Goal: Information Seeking & Learning: Learn about a topic

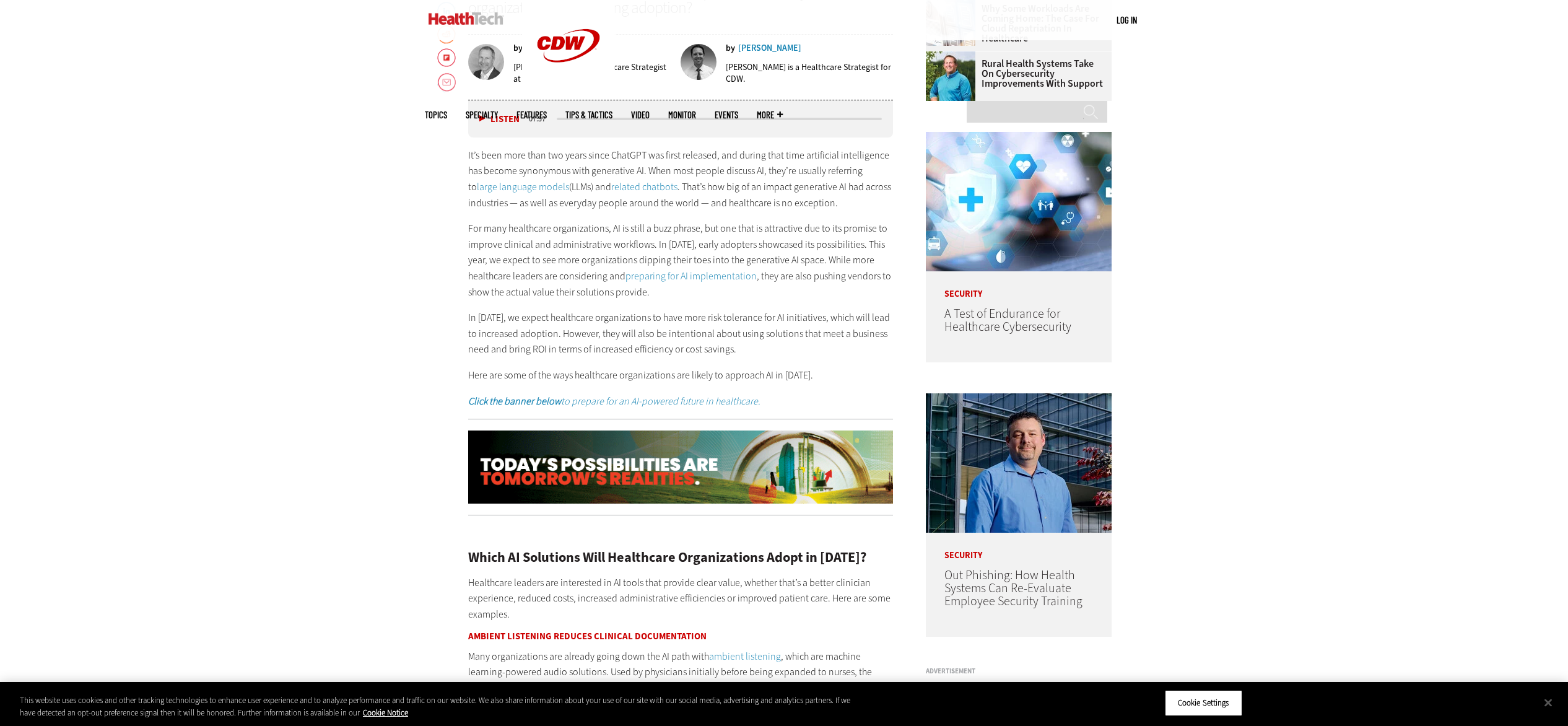
scroll to position [825, 0]
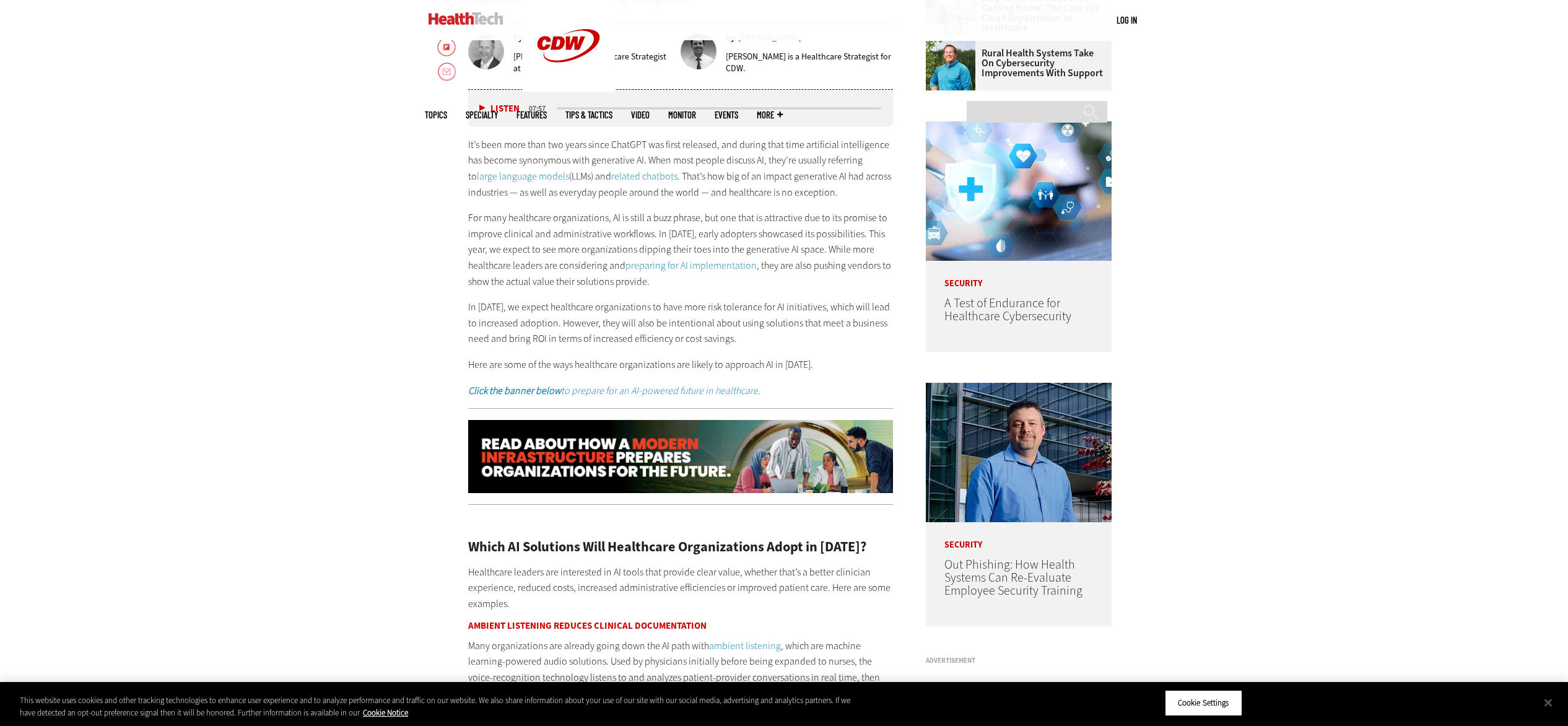
click at [696, 284] on p "For many healthcare organizations, AI is still a buzz phrase, but one that is a…" at bounding box center [681, 249] width 425 height 80
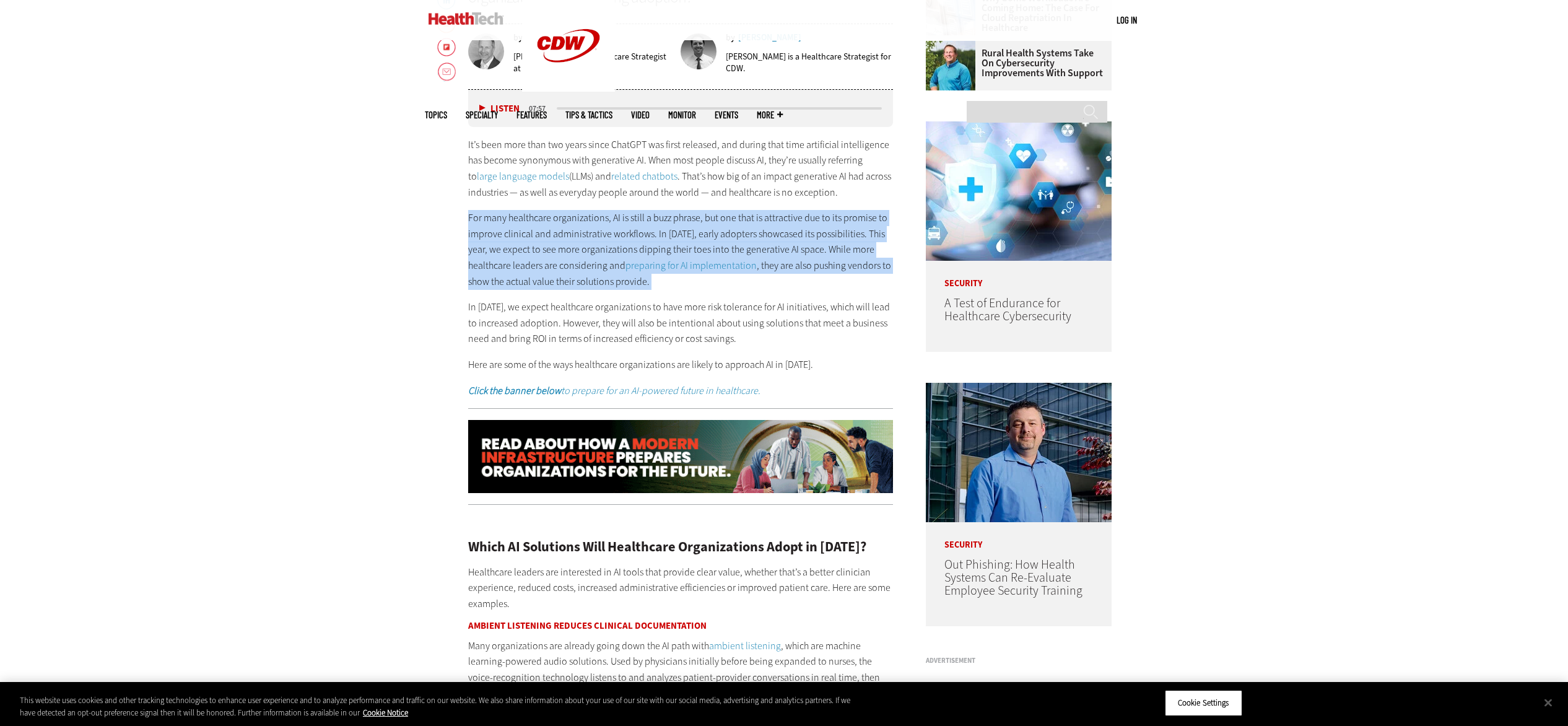
drag, startPoint x: 470, startPoint y: 218, endPoint x: 719, endPoint y: 296, distance: 260.9
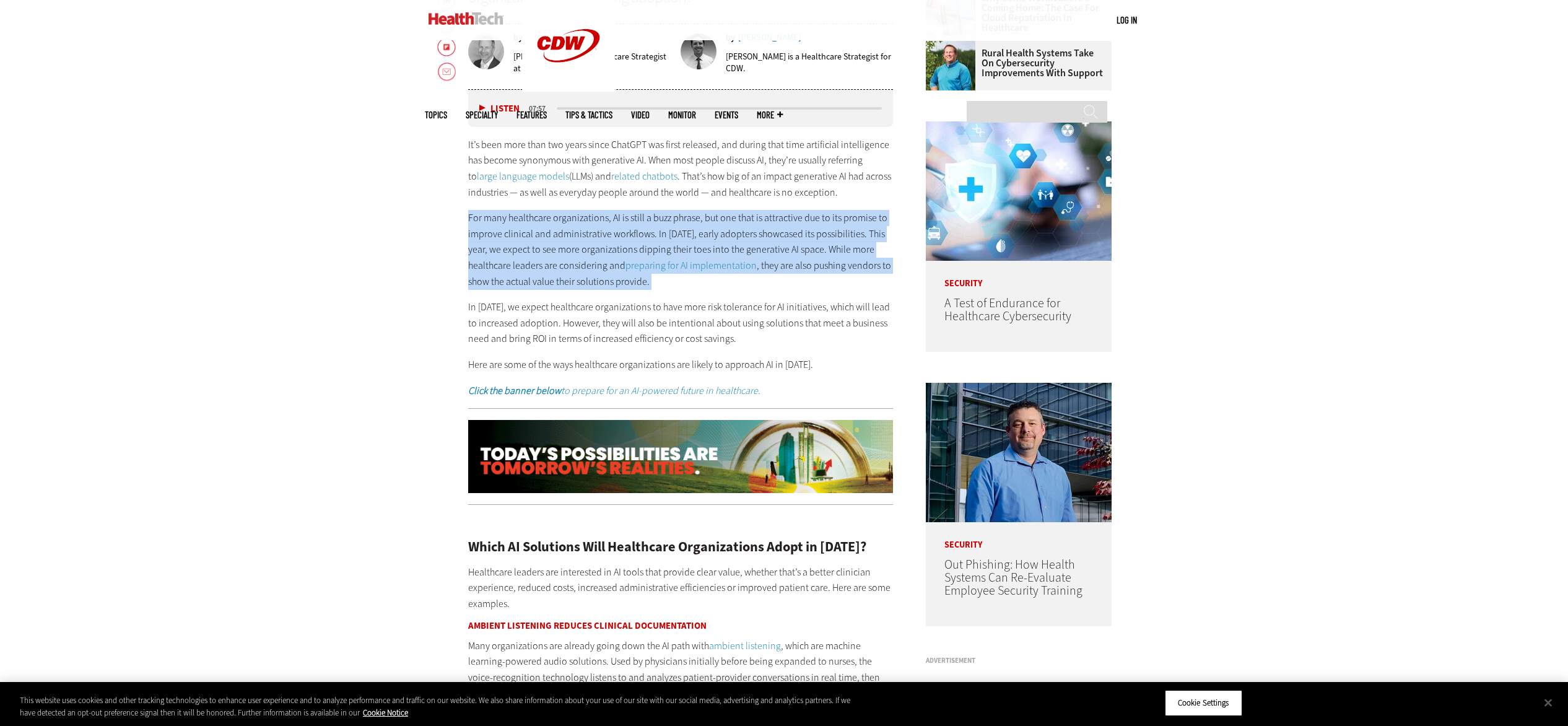
click at [719, 296] on div "It’s been more than two years since ChatGPT was first released, and during that…" at bounding box center [681, 268] width 425 height 261
copy div "For many healthcare organizations, AI is still a buzz phrase, but one that is a…"
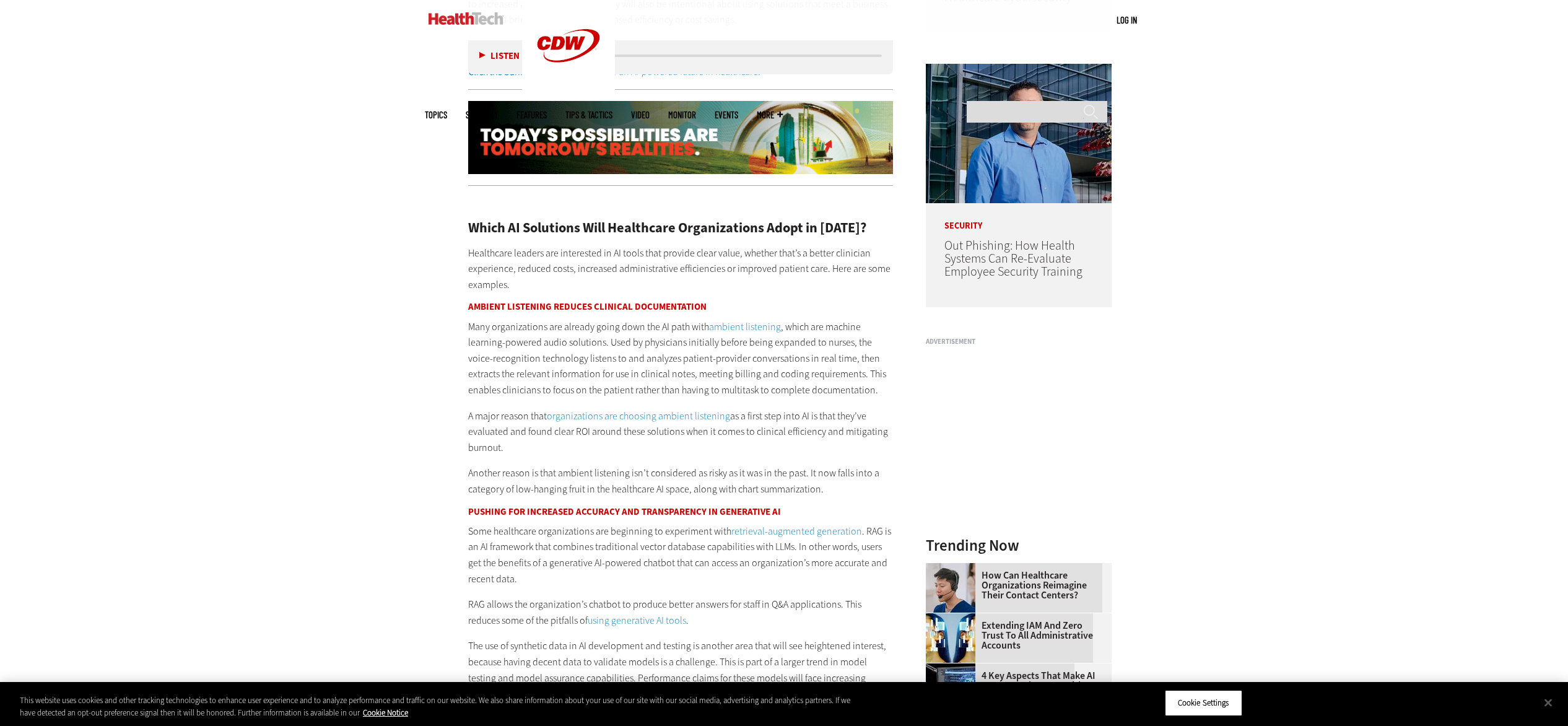
scroll to position [748, 0]
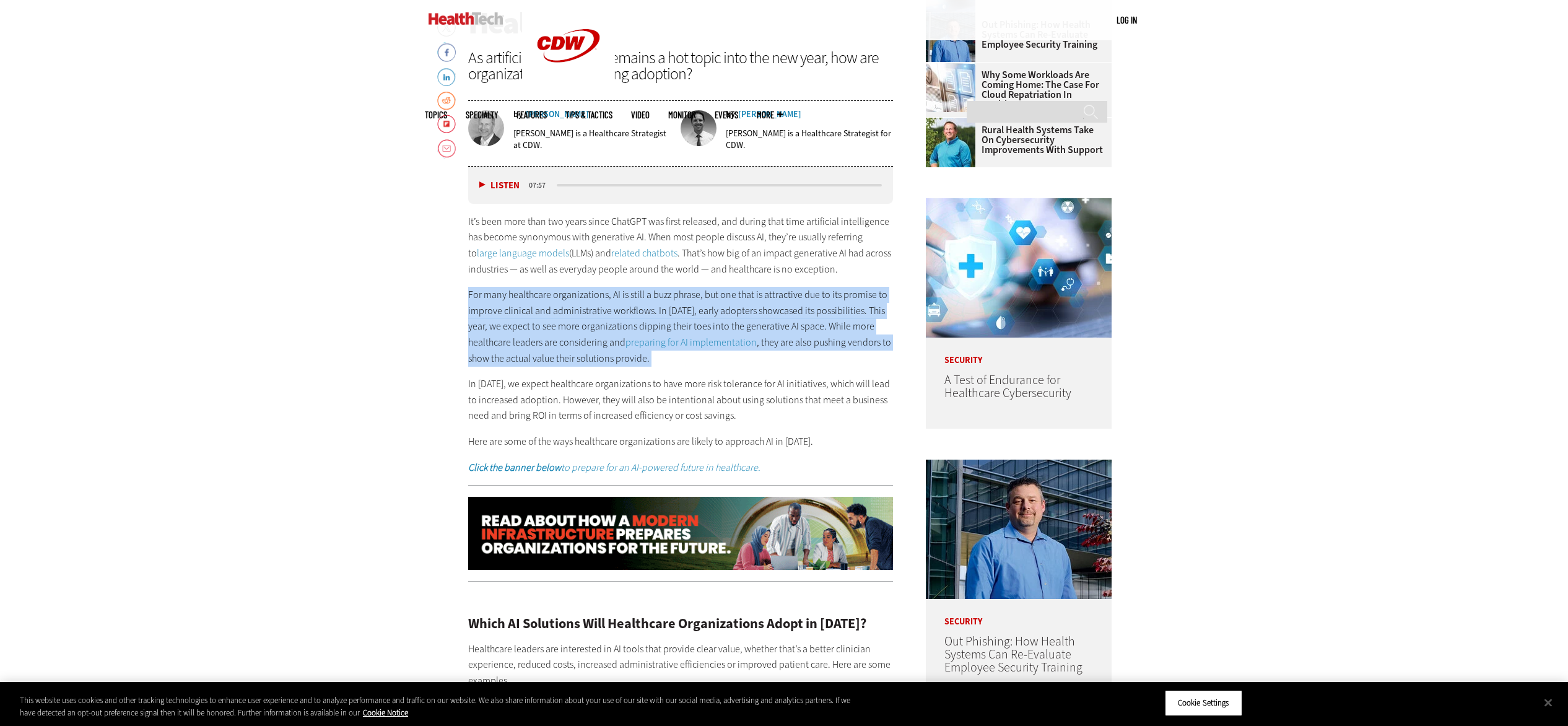
click at [494, 182] on button "Listen" at bounding box center [499, 185] width 40 height 9
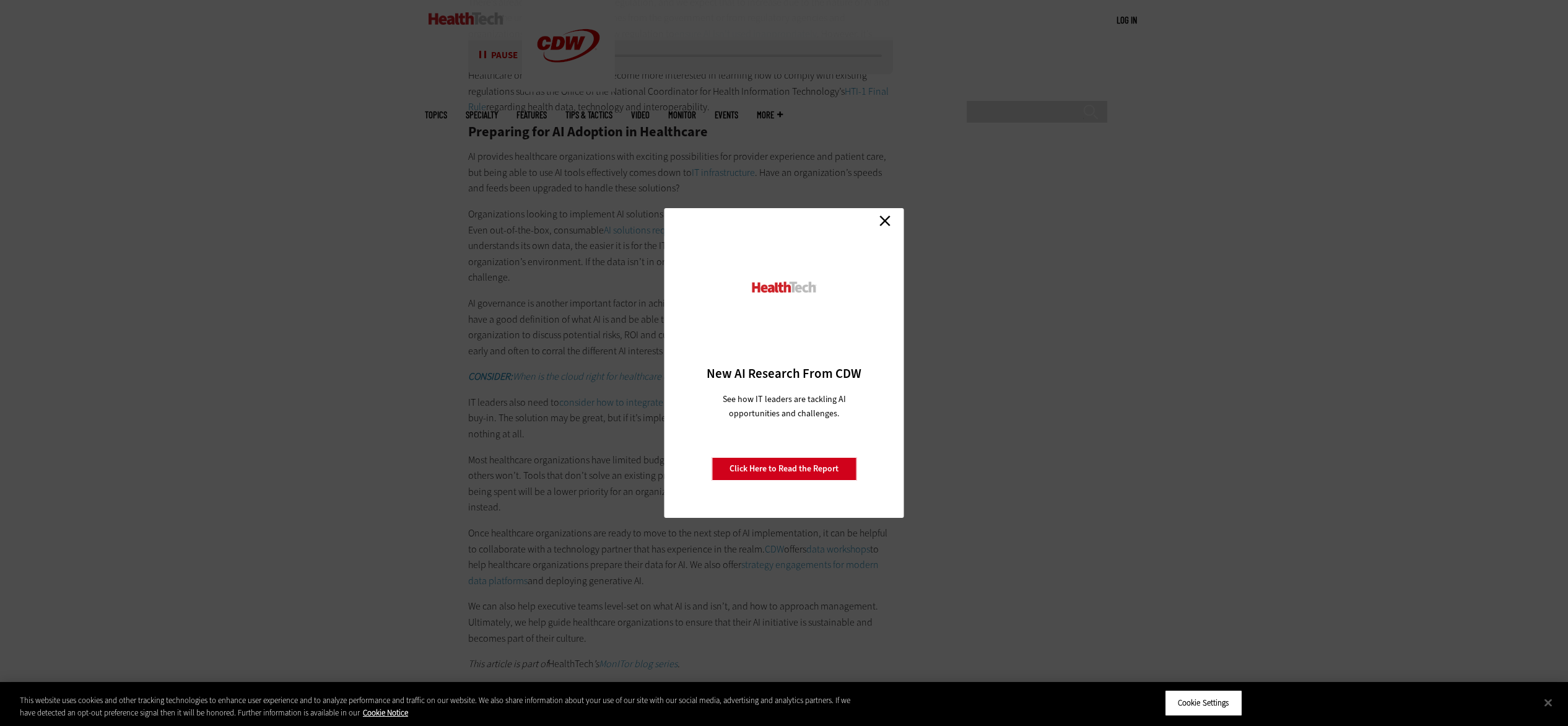
scroll to position [2082, 0]
click at [887, 218] on link "Close" at bounding box center [885, 221] width 19 height 19
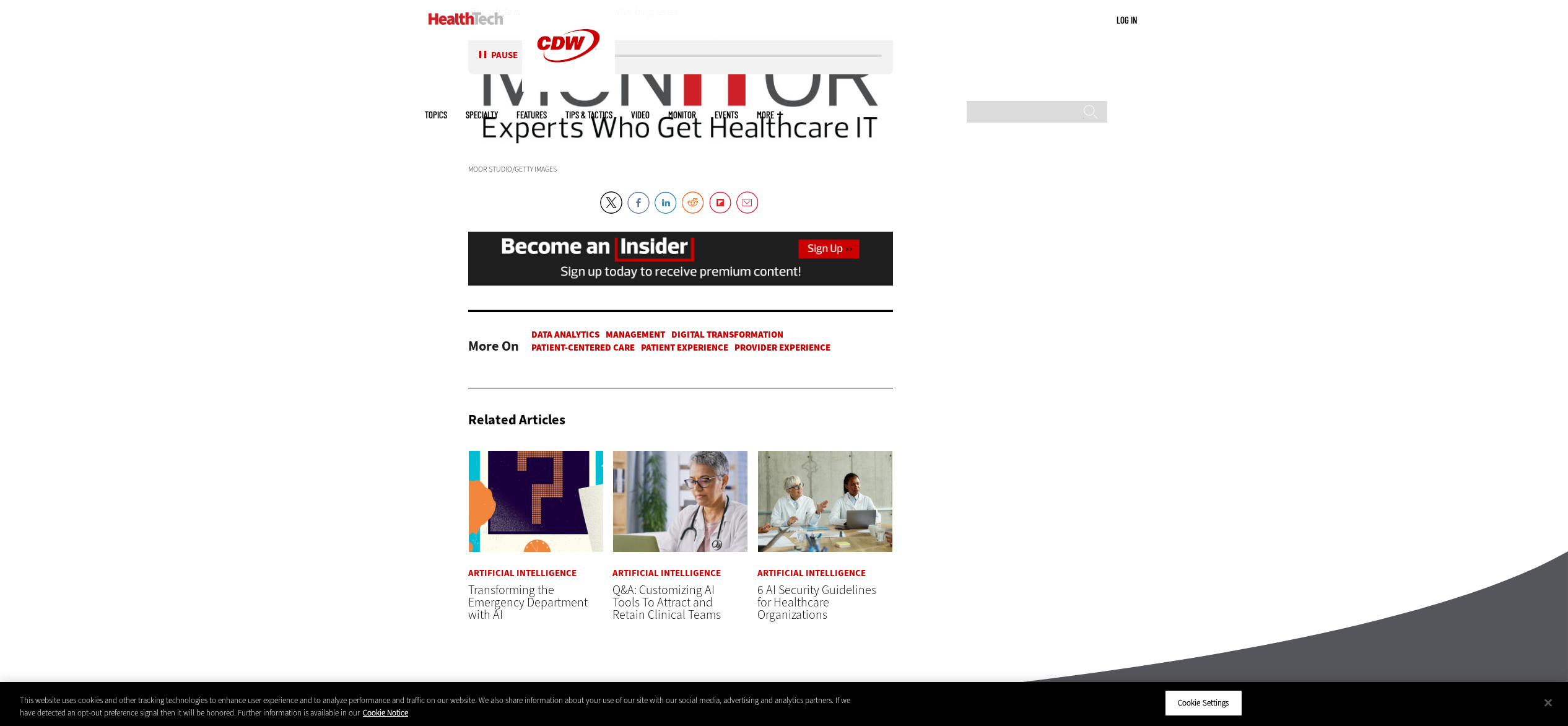
scroll to position [2898, 0]
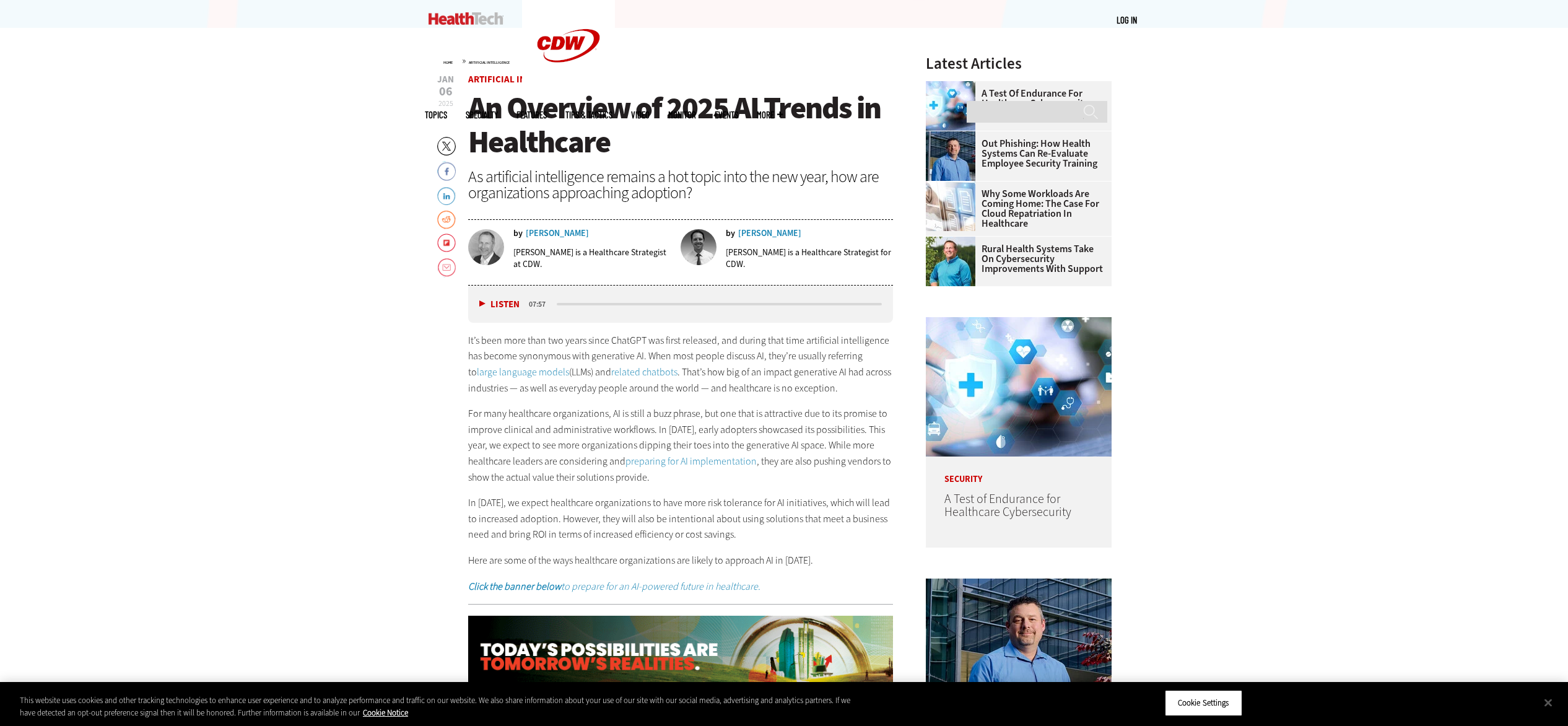
scroll to position [639, 0]
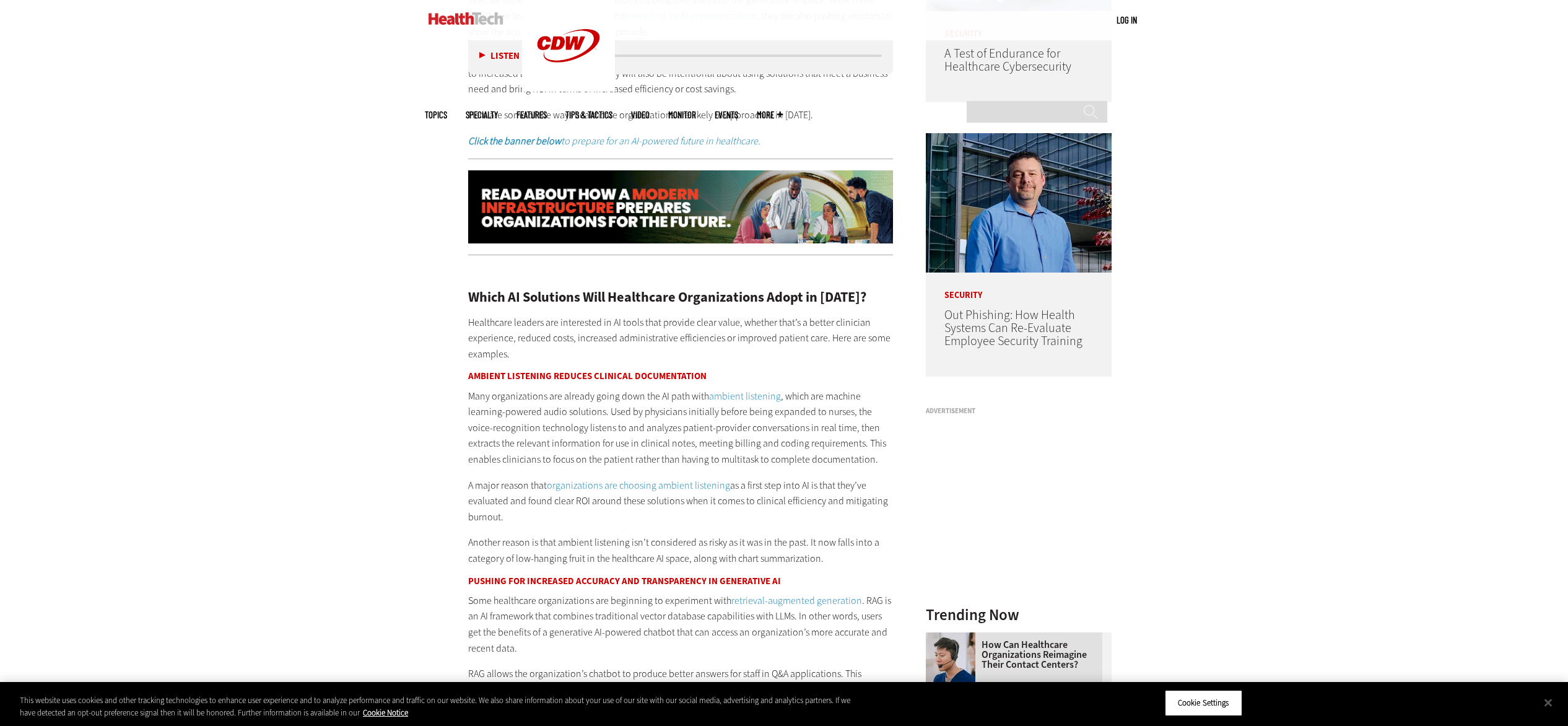
scroll to position [1111, 0]
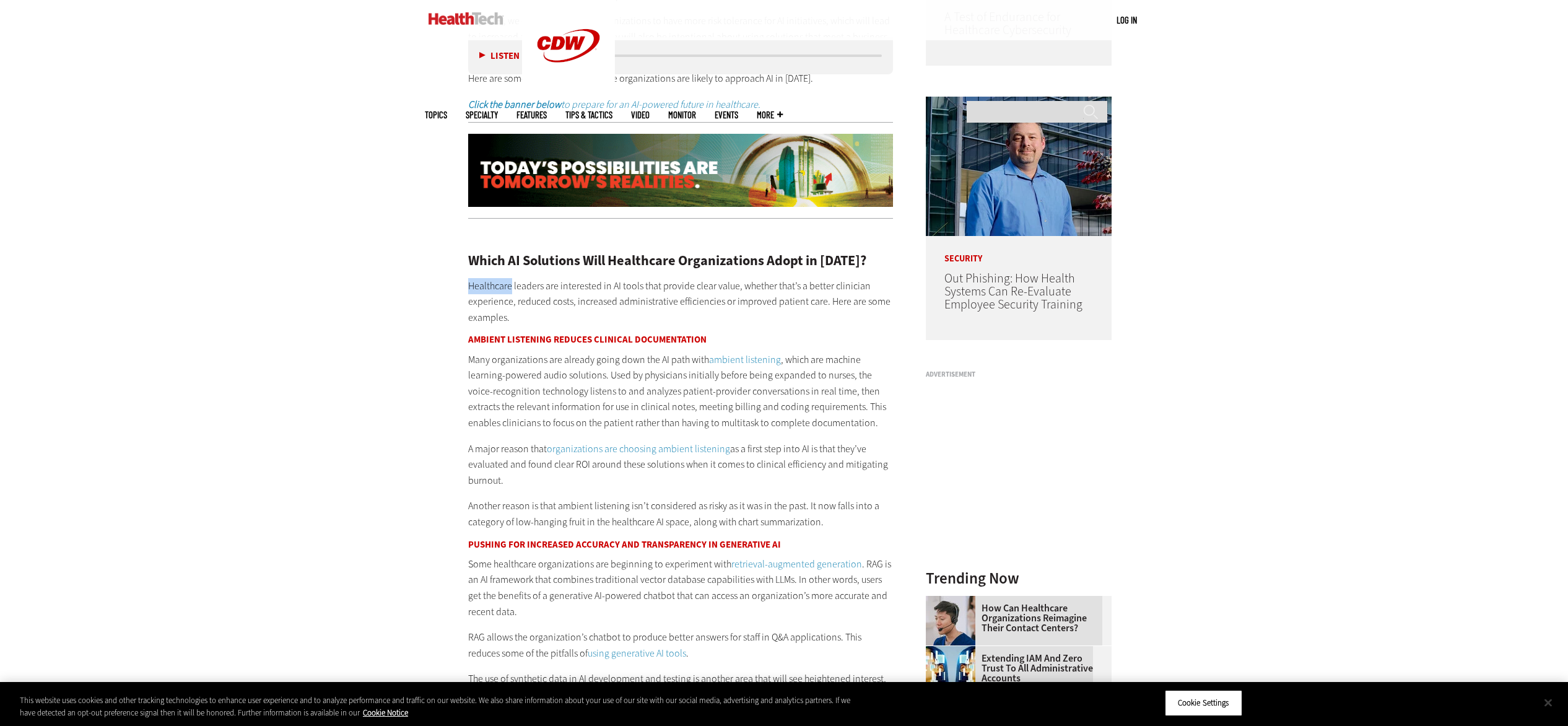
click at [1547, 700] on button "Close" at bounding box center [1548, 702] width 28 height 28
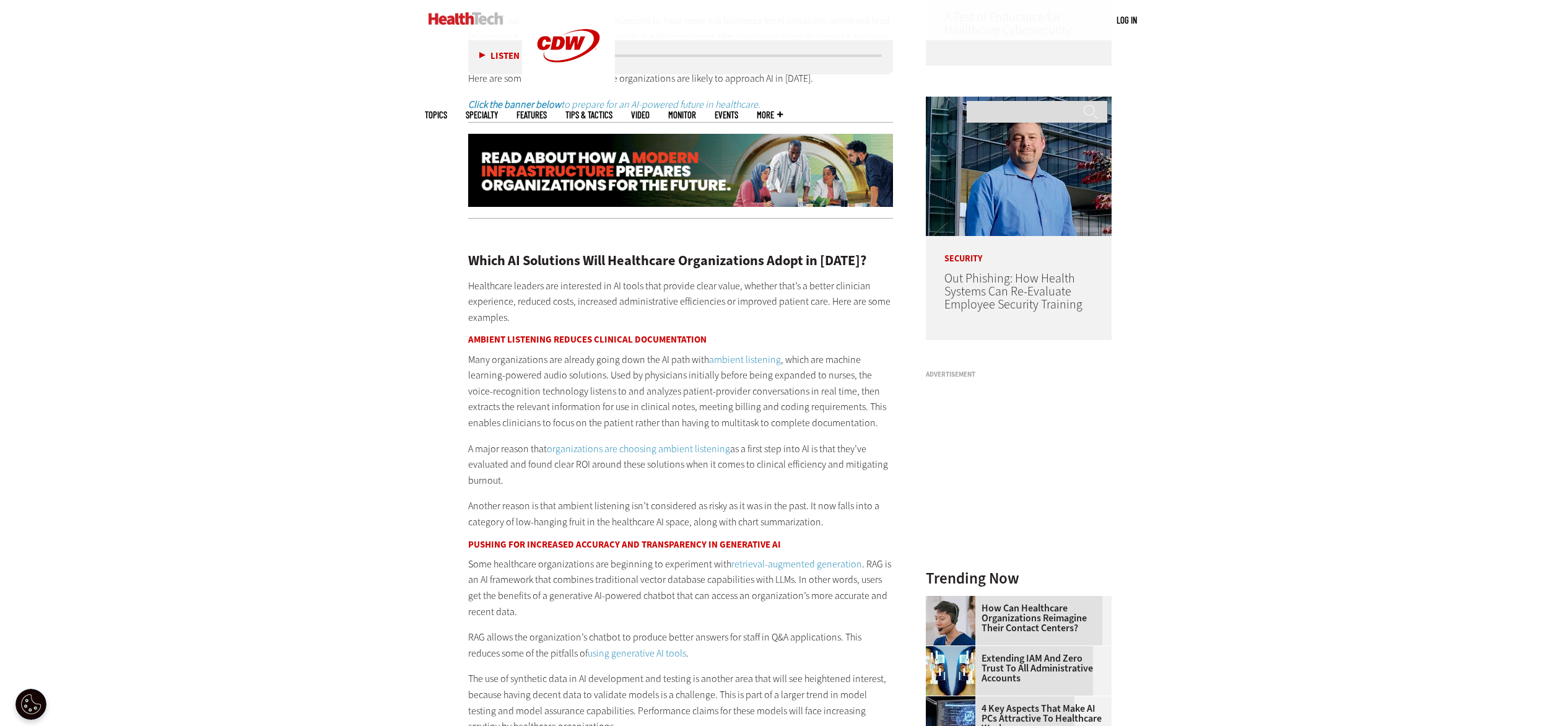
scroll to position [249, 0]
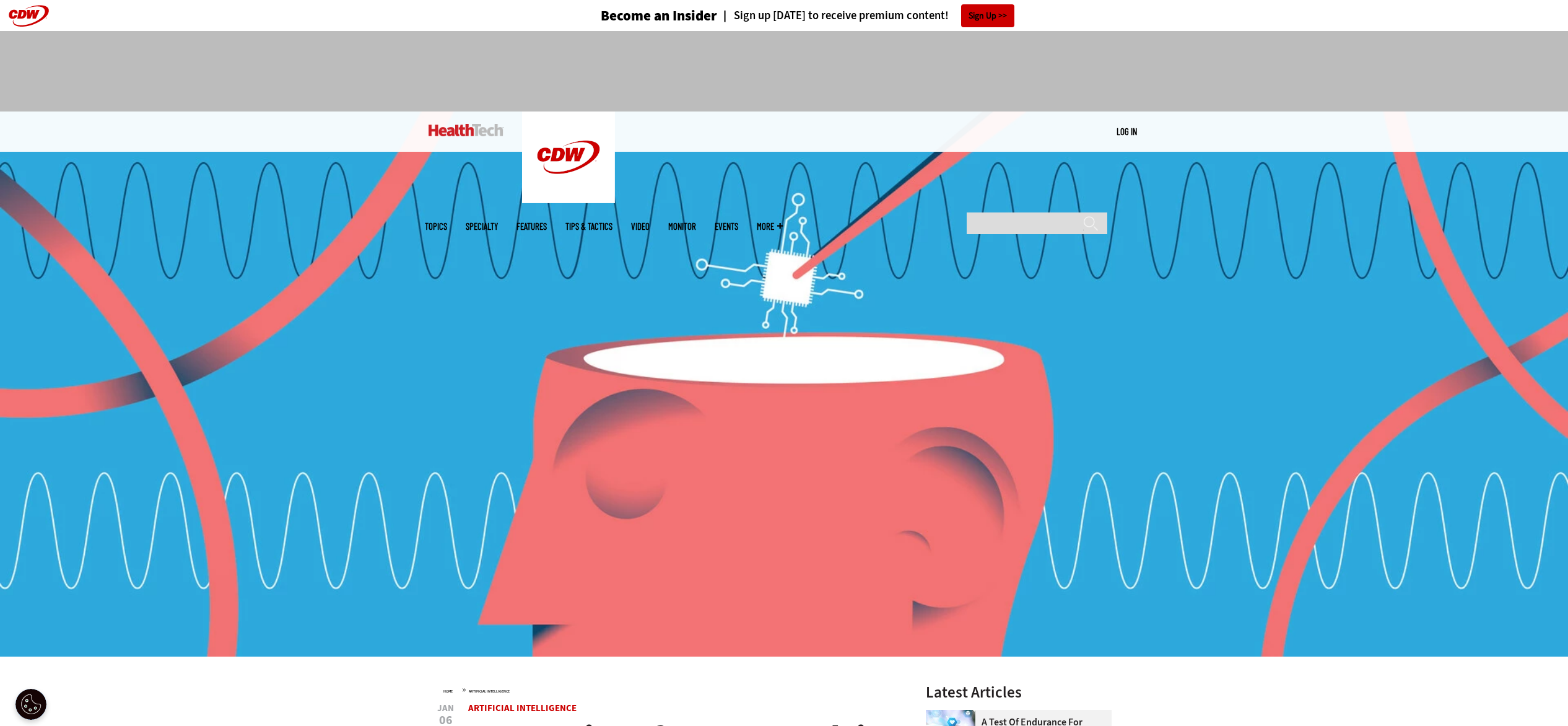
click at [935, 333] on img at bounding box center [784, 384] width 1568 height 545
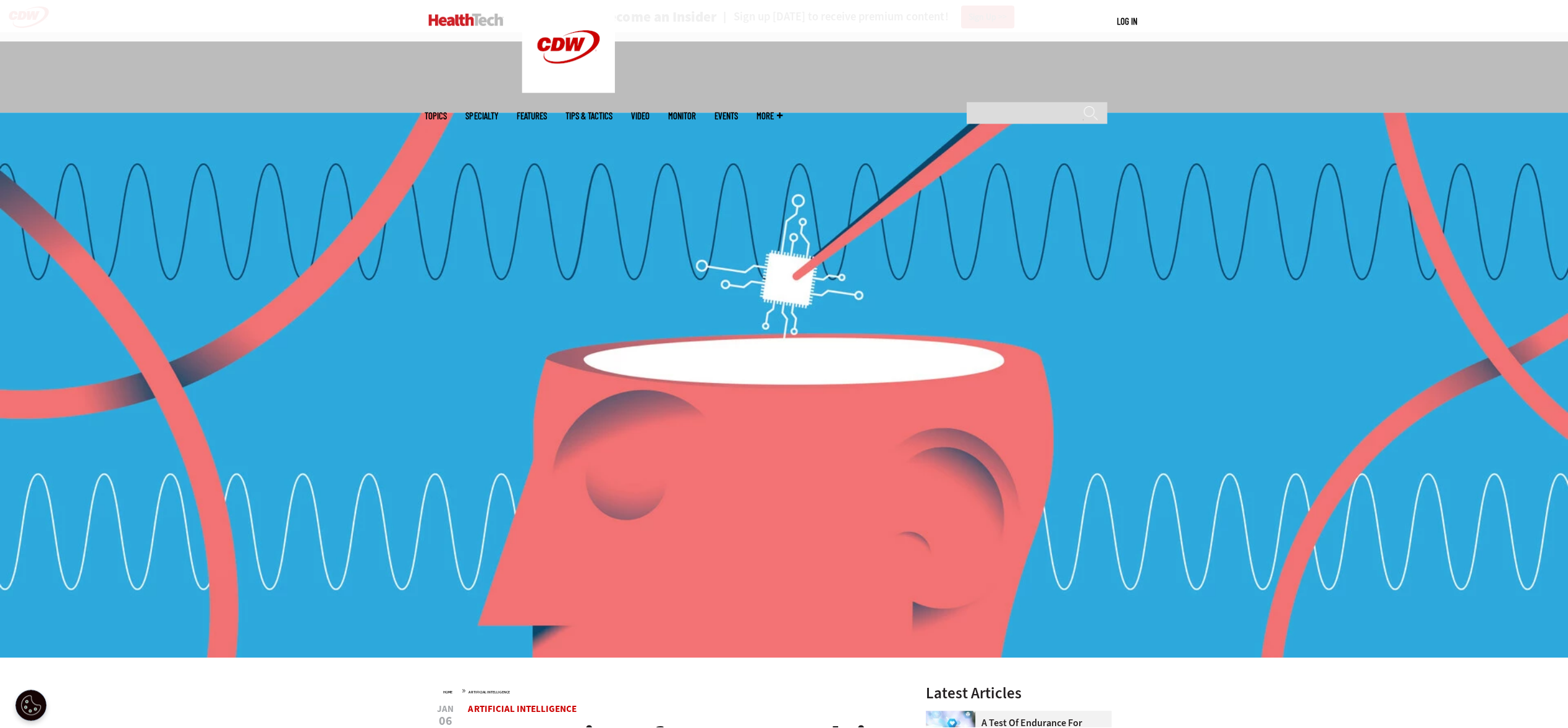
scroll to position [583, 0]
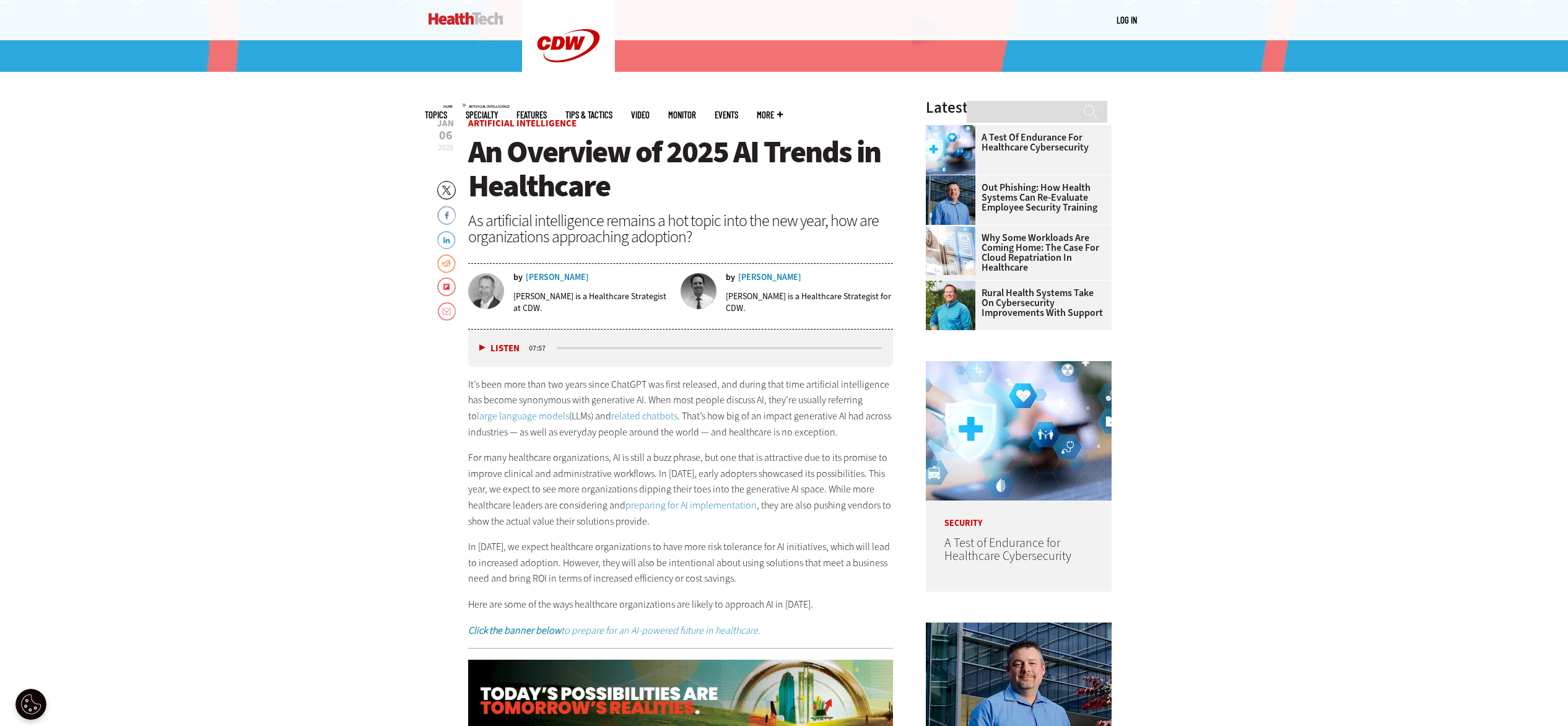
click at [663, 506] on link "preparing for AI implementation" at bounding box center [691, 505] width 131 height 13
